Goal: Navigation & Orientation: Understand site structure

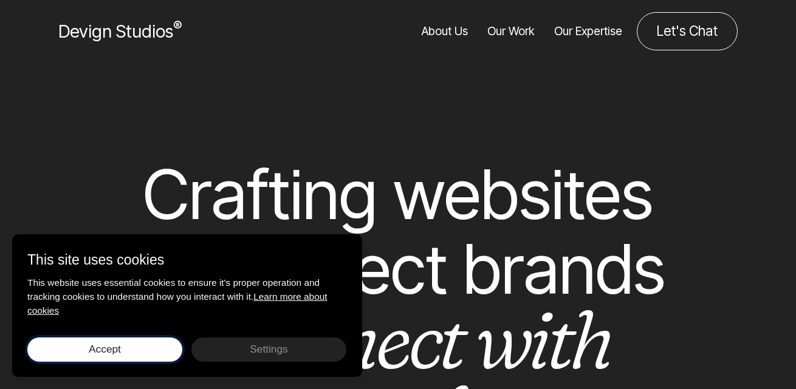
click at [153, 352] on button "Accept Save choices" at bounding box center [104, 350] width 155 height 24
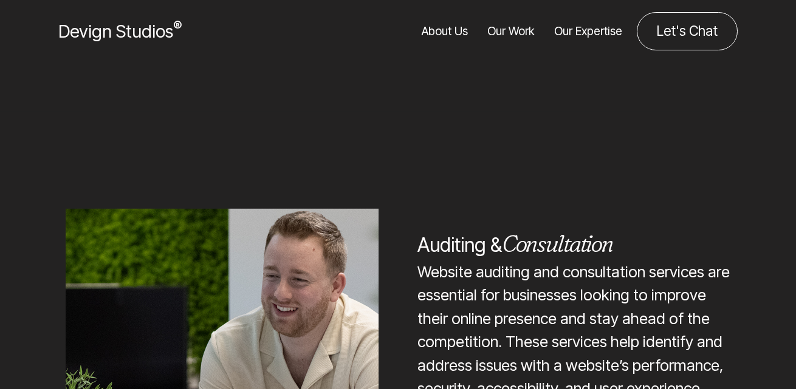
scroll to position [2302, 0]
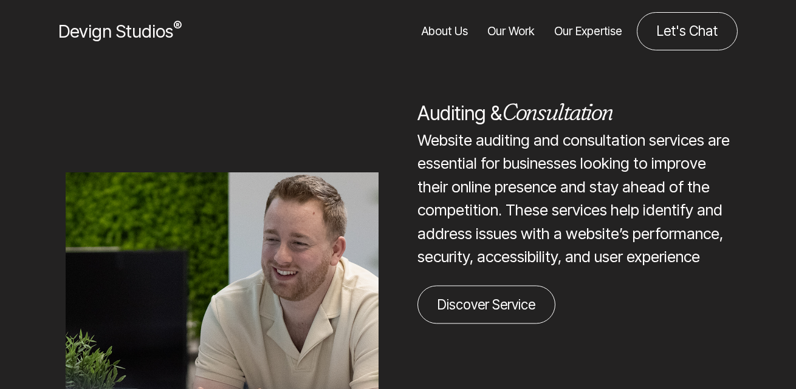
click at [449, 21] on link "About Us" at bounding box center [444, 31] width 46 height 38
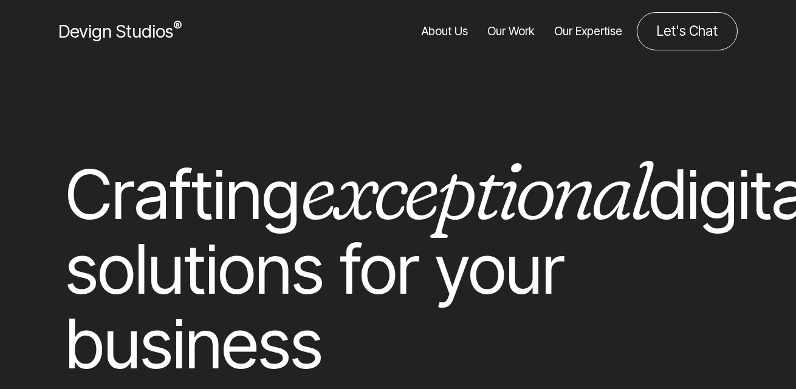
click at [518, 32] on link "Our Work" at bounding box center [510, 31] width 47 height 38
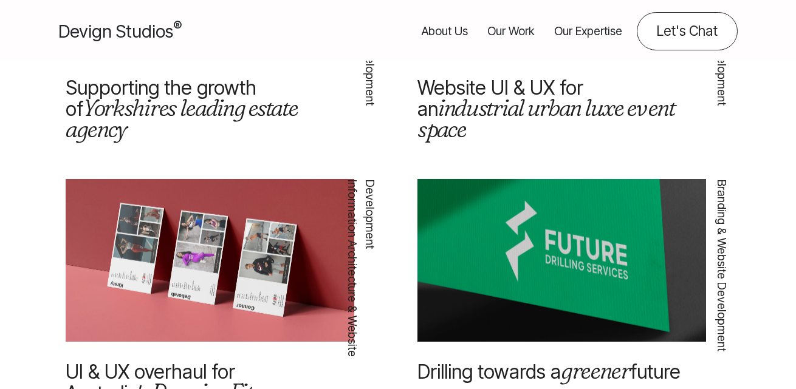
scroll to position [1607, 0]
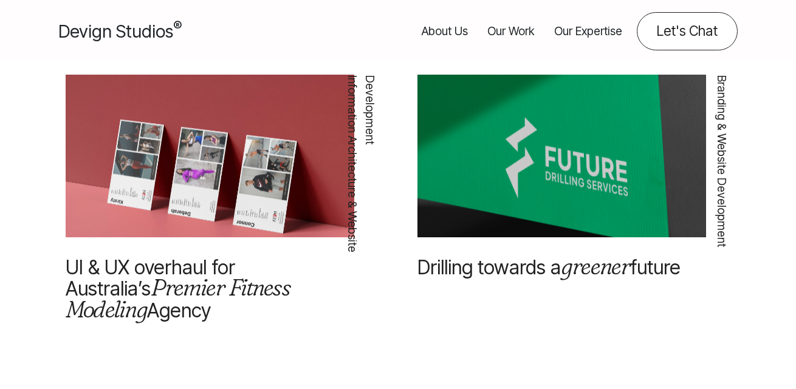
click at [138, 47] on div "Devign Studios ®" at bounding box center [158, 31] width 239 height 38
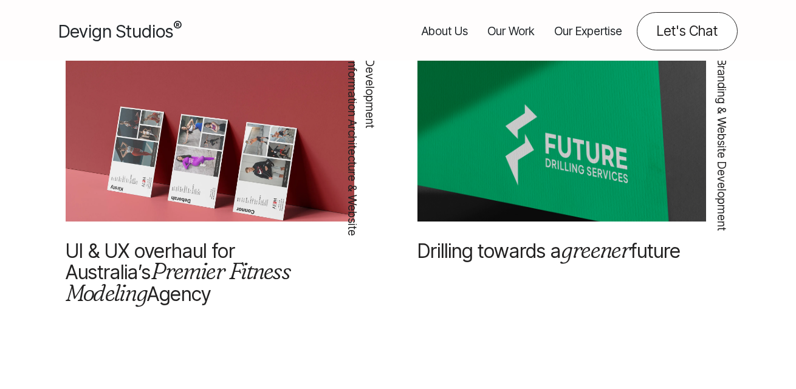
click at [140, 32] on span "Devign Studios ®" at bounding box center [119, 31] width 123 height 21
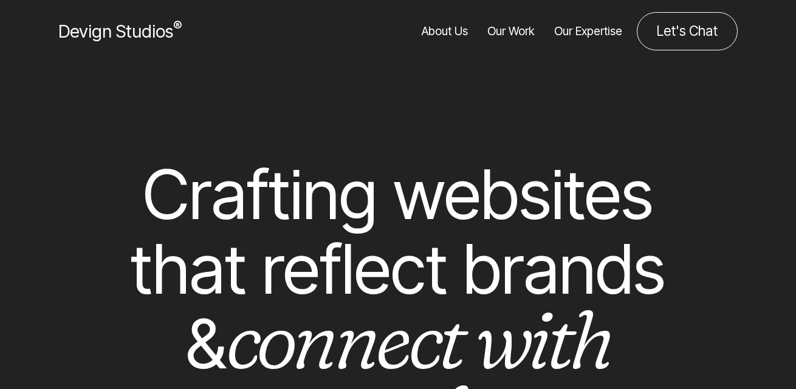
click at [450, 37] on link "About Us" at bounding box center [444, 31] width 46 height 38
